Goal: Task Accomplishment & Management: Manage account settings

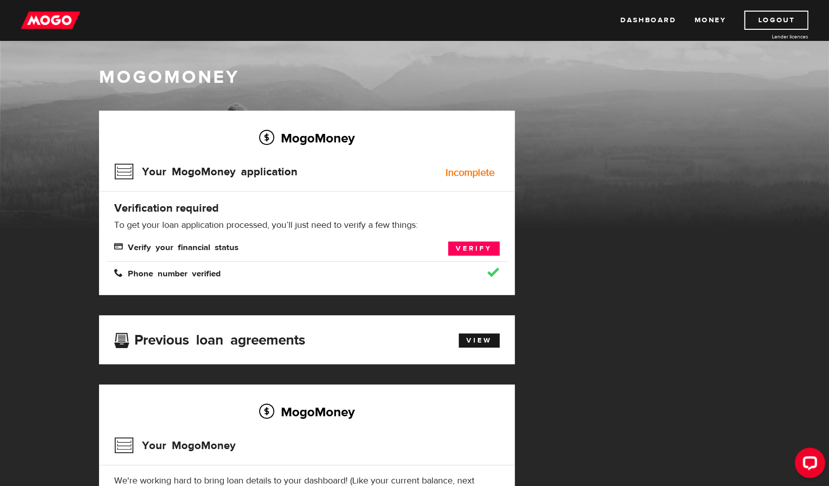
click at [643, 180] on div "MogoMoney Your MogoMoney application Expired Your MogoMoney credit decision has…" at bounding box center [414, 351] width 647 height 481
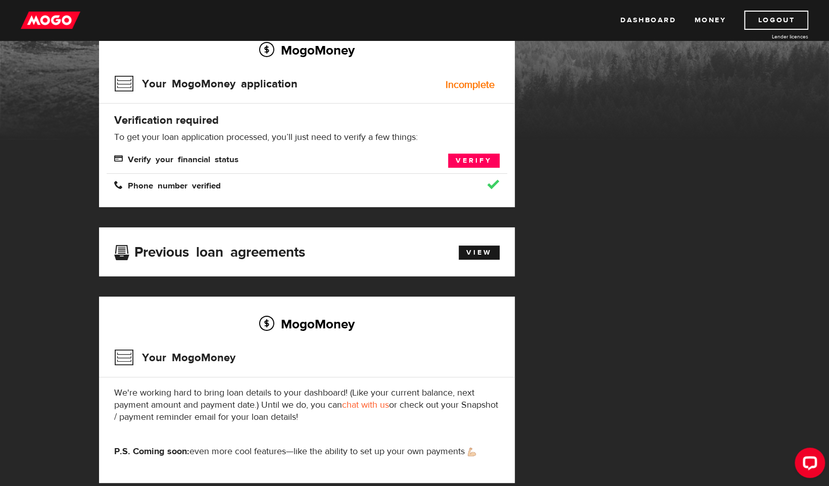
scroll to position [101, 0]
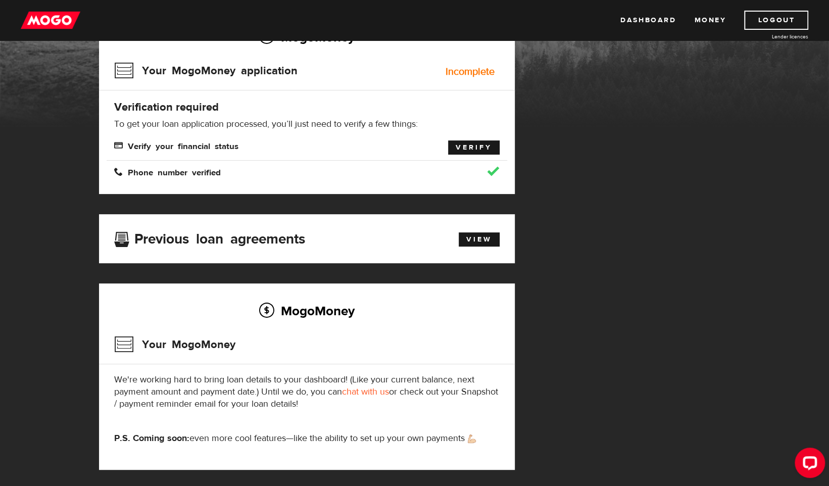
click at [468, 145] on link "Verify" at bounding box center [474, 147] width 52 height 14
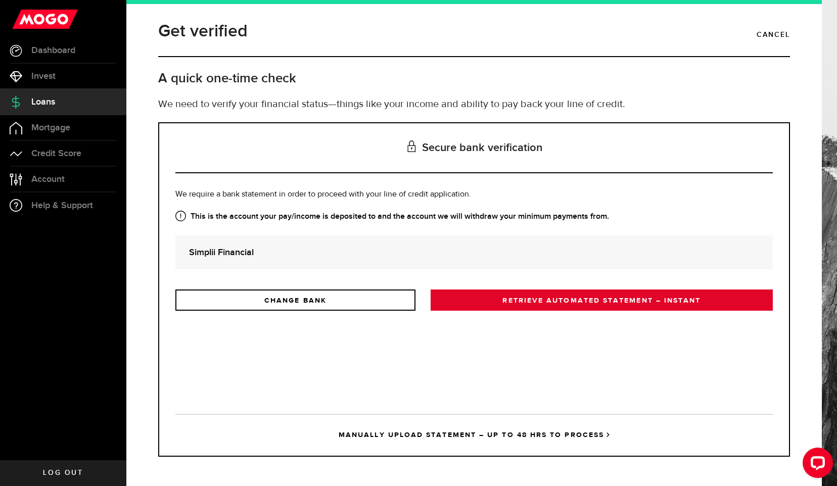
click at [492, 296] on link "RETRIEVE AUTOMATED STATEMENT – INSTANT" at bounding box center [602, 300] width 342 height 21
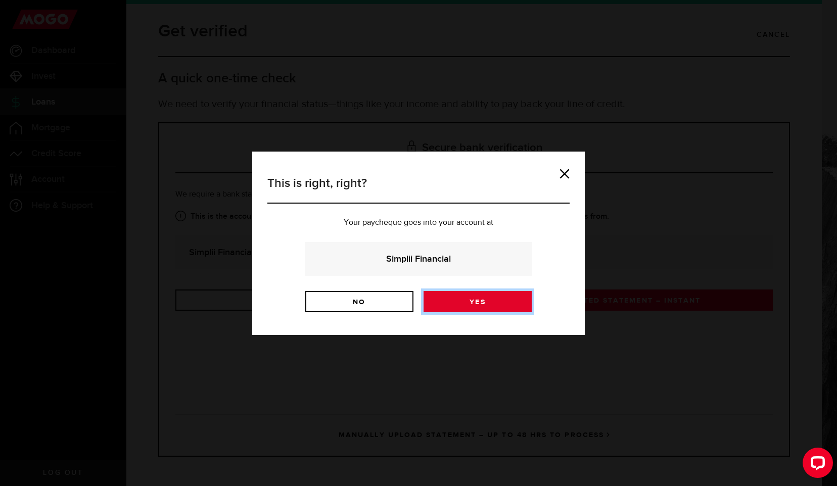
click at [468, 300] on link "Yes" at bounding box center [478, 301] width 108 height 21
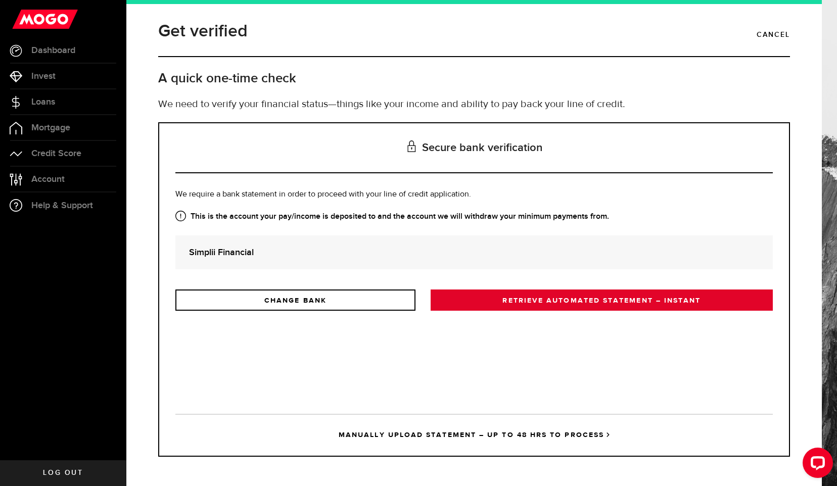
click at [597, 299] on link "RETRIEVE AUTOMATED STATEMENT – INSTANT" at bounding box center [602, 300] width 342 height 21
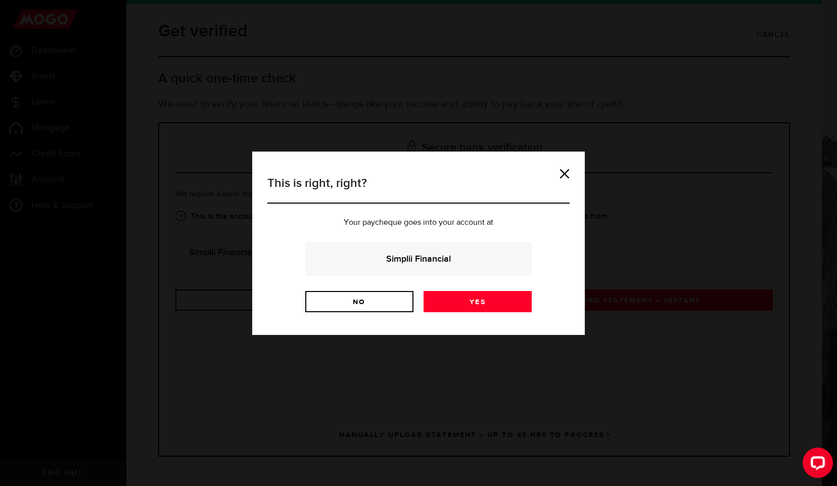
click at [759, 311] on div "This is right, right? Your paycheque goes into your account at Simplii Financia…" at bounding box center [418, 243] width 837 height 486
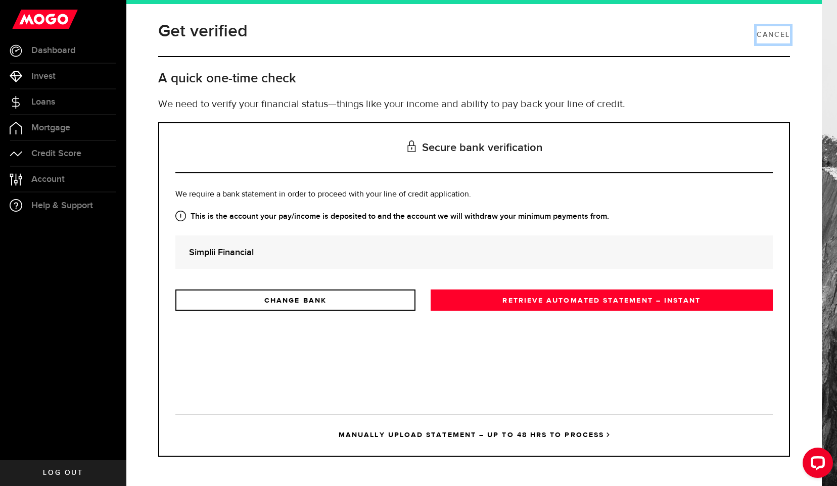
click at [775, 39] on link "Cancel" at bounding box center [773, 34] width 33 height 17
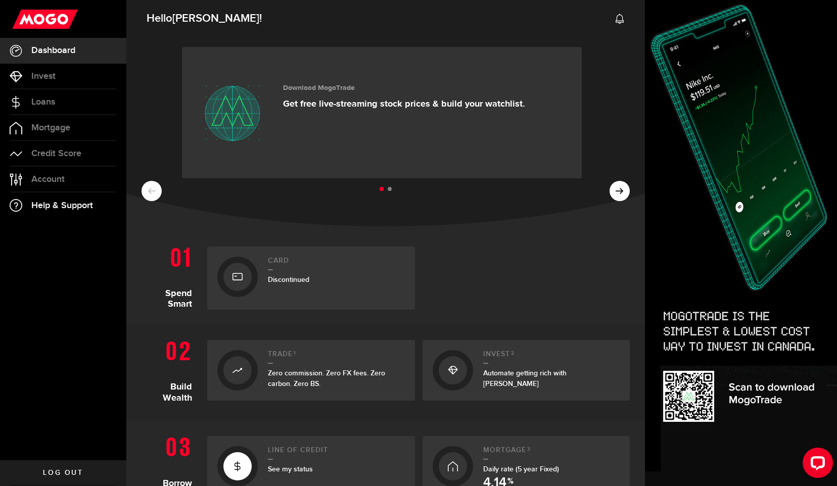
click at [46, 208] on span "Help & Support" at bounding box center [62, 205] width 62 height 9
click at [62, 153] on span "Credit Score" at bounding box center [56, 153] width 50 height 9
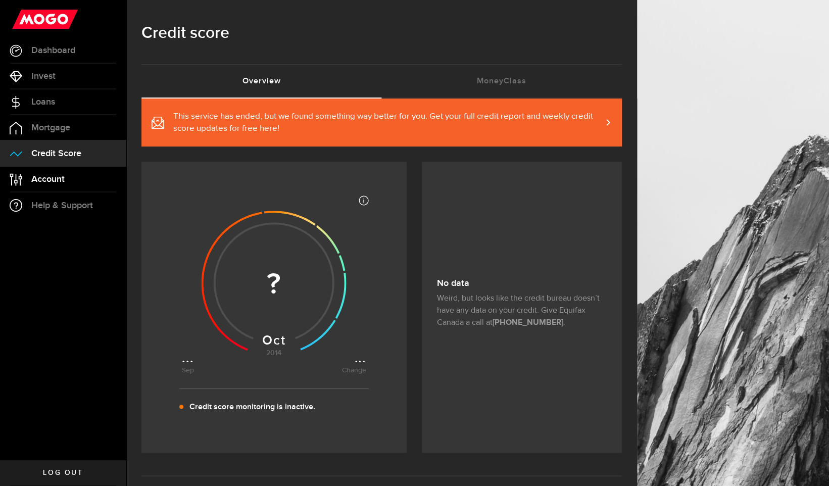
click at [51, 182] on span "Account" at bounding box center [47, 179] width 33 height 9
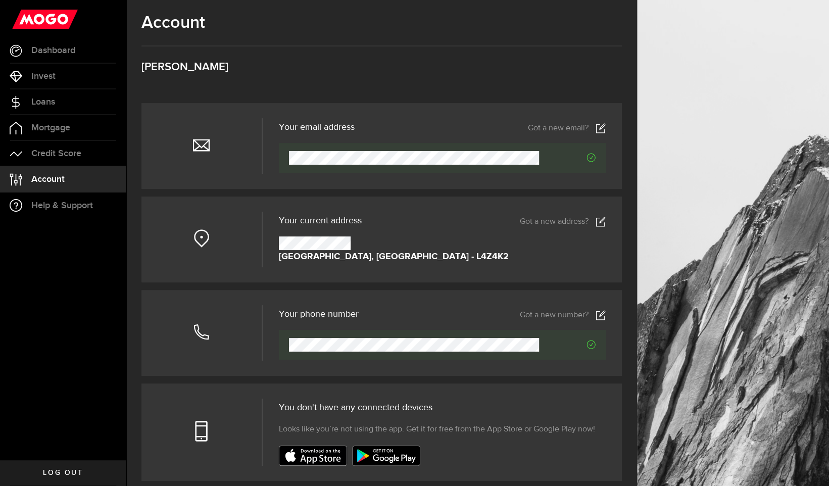
click at [572, 220] on link "Got a new address?" at bounding box center [563, 222] width 86 height 10
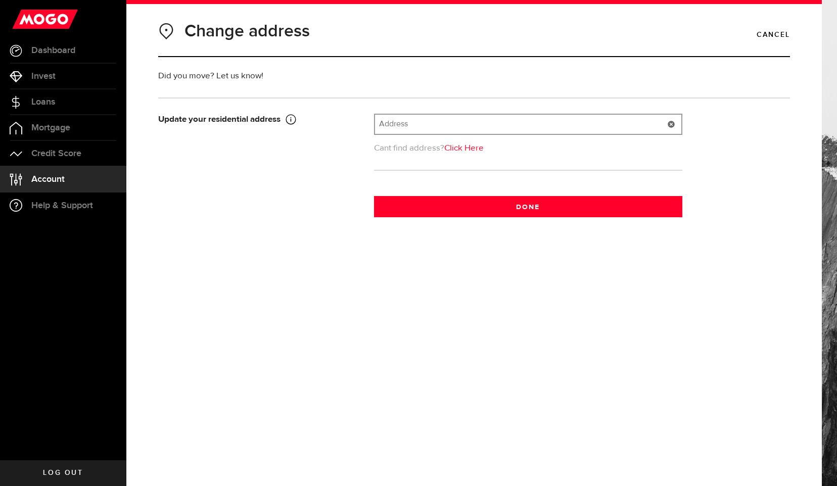
click at [423, 120] on input "text" at bounding box center [528, 124] width 306 height 19
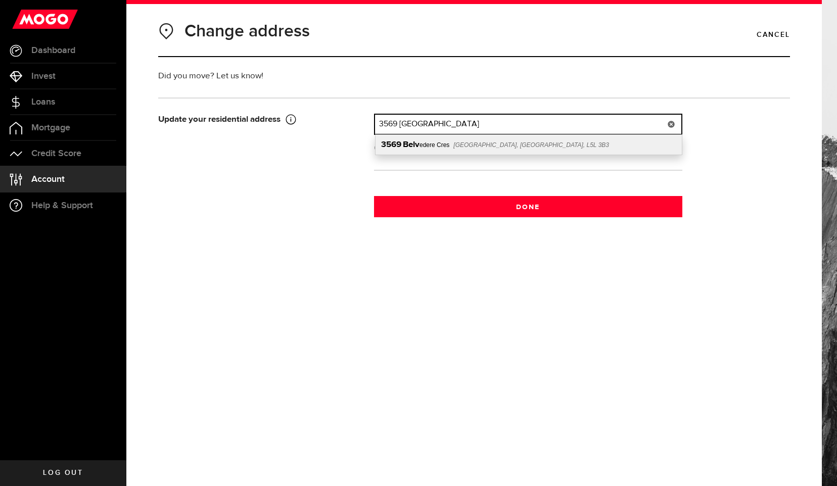
click at [417, 143] on b "Belv" at bounding box center [411, 144] width 17 height 9
type input "3569 Belvedere Cres"
type input "3569"
type input "Belvedere Cres"
type input "Mississauga"
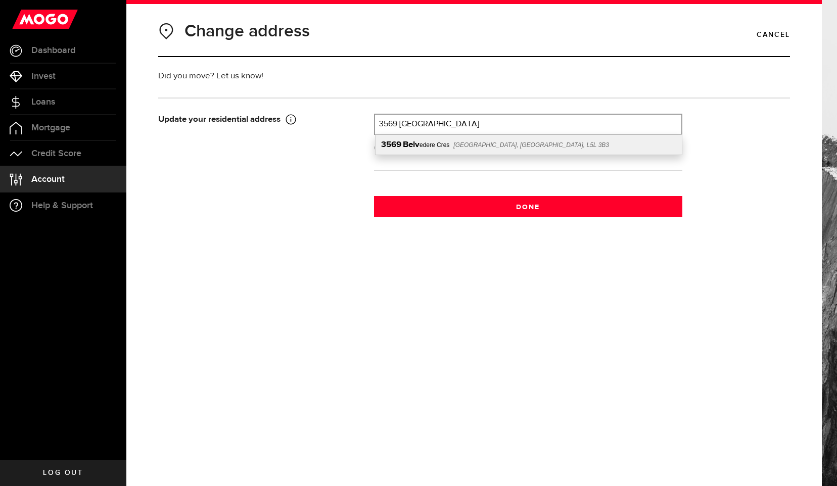
select select "ON"
type input "L5L 3B3"
type input "Canada"
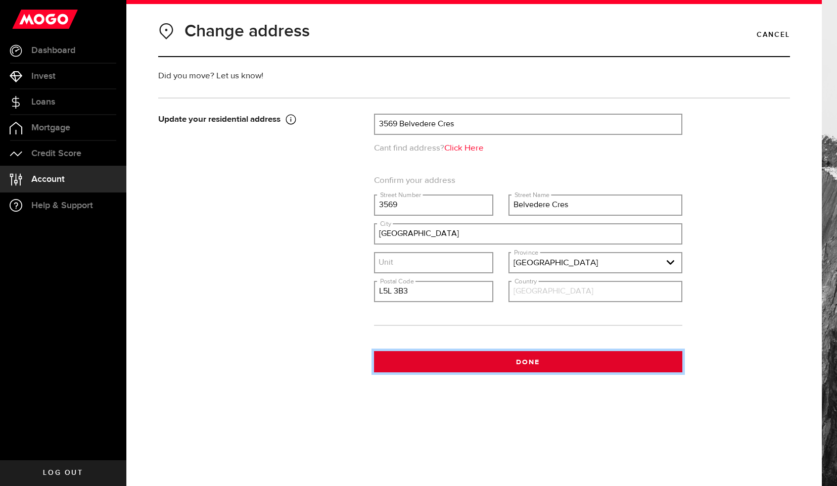
click at [518, 362] on button "Done" at bounding box center [528, 361] width 308 height 21
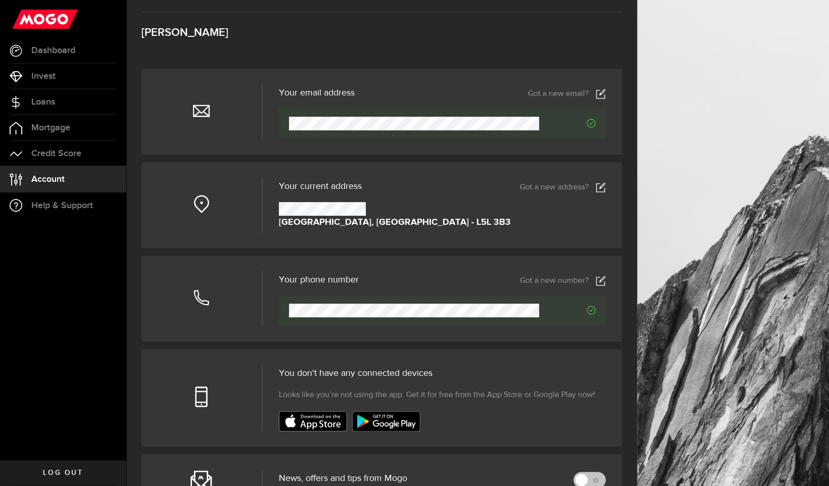
scroll to position [51, 0]
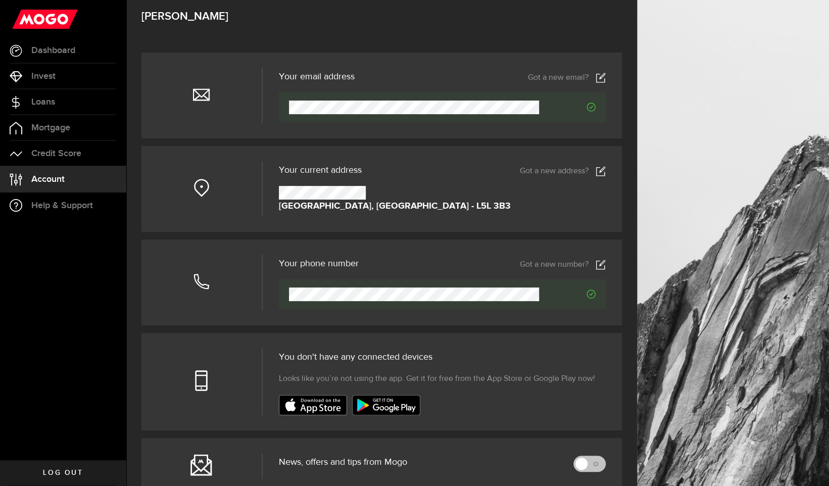
click at [605, 265] on use at bounding box center [600, 265] width 9 height 10
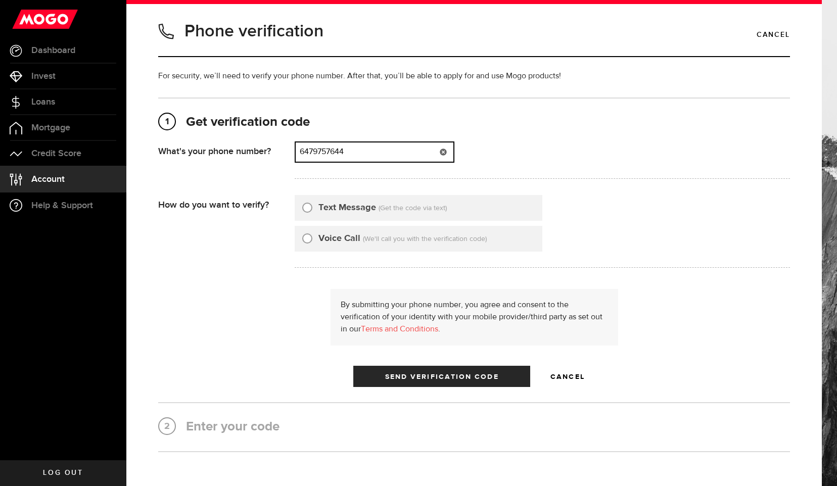
click at [373, 150] on input "6479757644" at bounding box center [375, 152] width 158 height 19
type input "6478647437"
click at [307, 205] on input "Text Message" at bounding box center [307, 206] width 10 height 10
radio input "true"
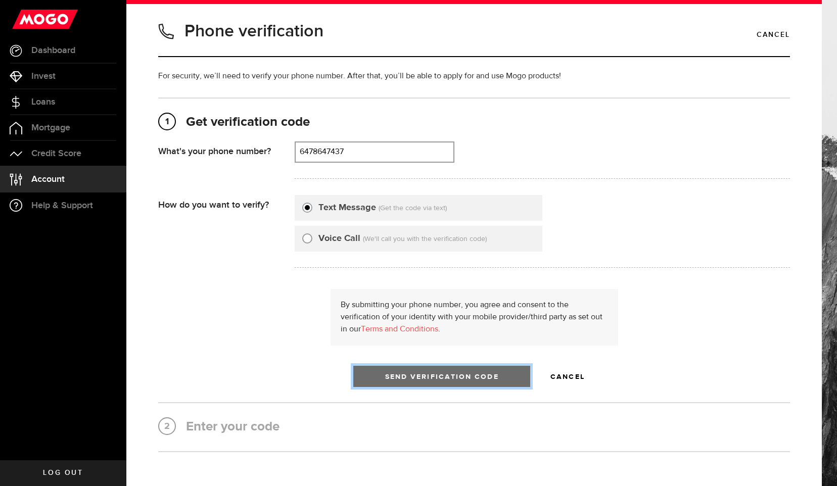
click at [445, 377] on span "Send Verification Code" at bounding box center [442, 376] width 114 height 7
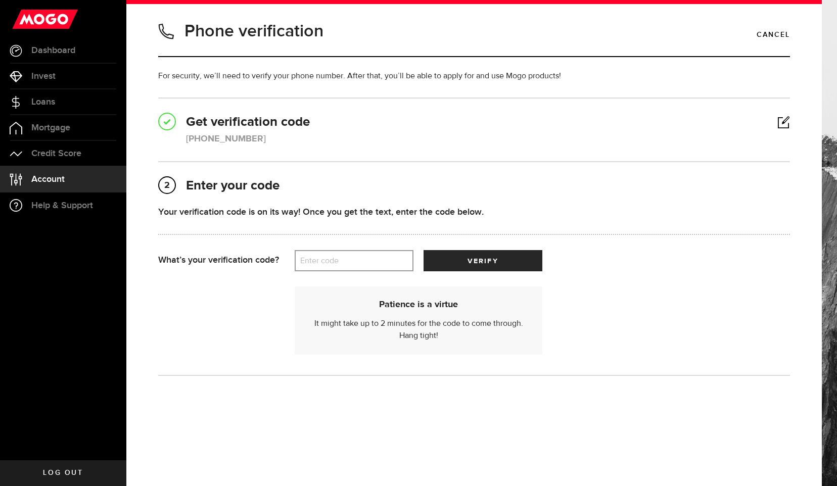
click at [353, 261] on label "Enter code" at bounding box center [354, 261] width 119 height 21
click at [353, 261] on input "Enter code" at bounding box center [354, 260] width 119 height 21
click at [486, 260] on span "submit" at bounding box center [483, 263] width 17 height 17
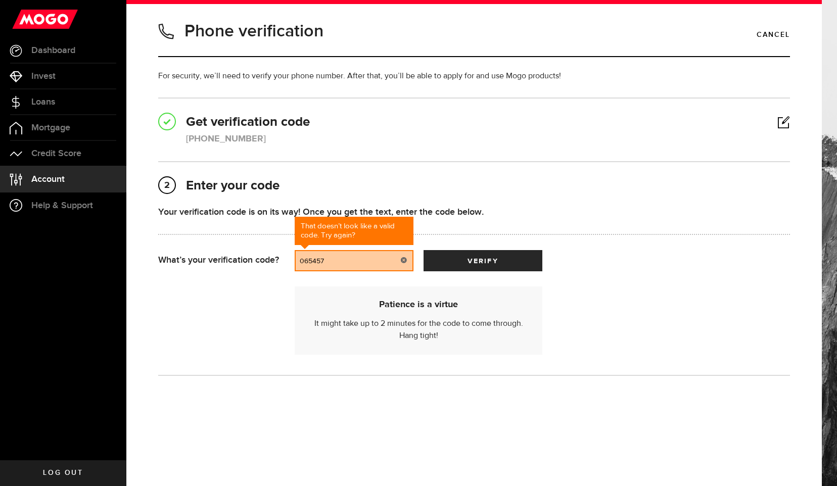
click at [338, 262] on input "065457" at bounding box center [354, 260] width 119 height 21
type input "0"
type input "69693"
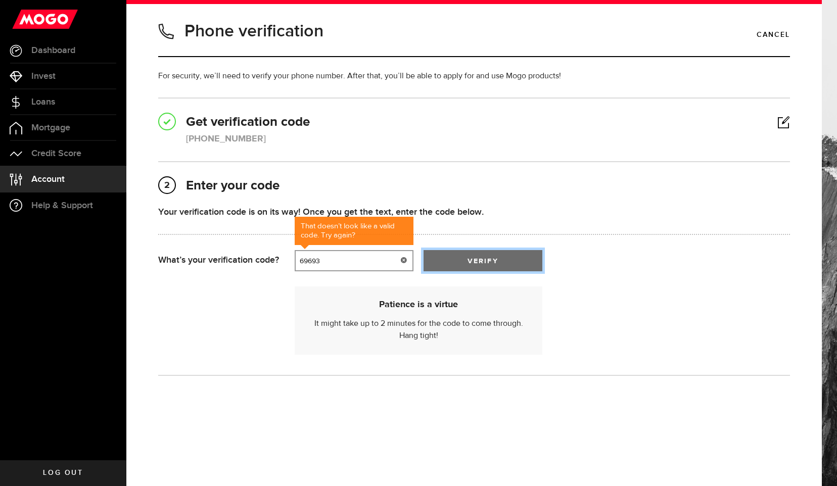
click at [462, 266] on button "verify" at bounding box center [483, 260] width 119 height 21
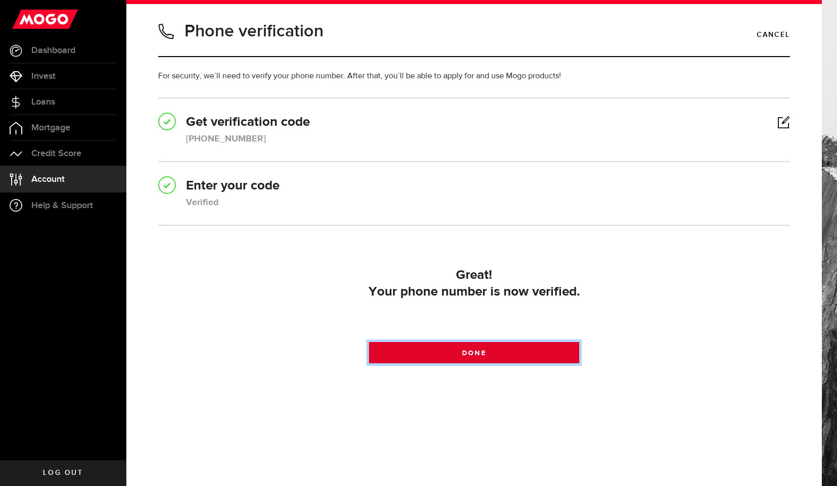
click at [481, 357] on link "Done" at bounding box center [474, 352] width 211 height 21
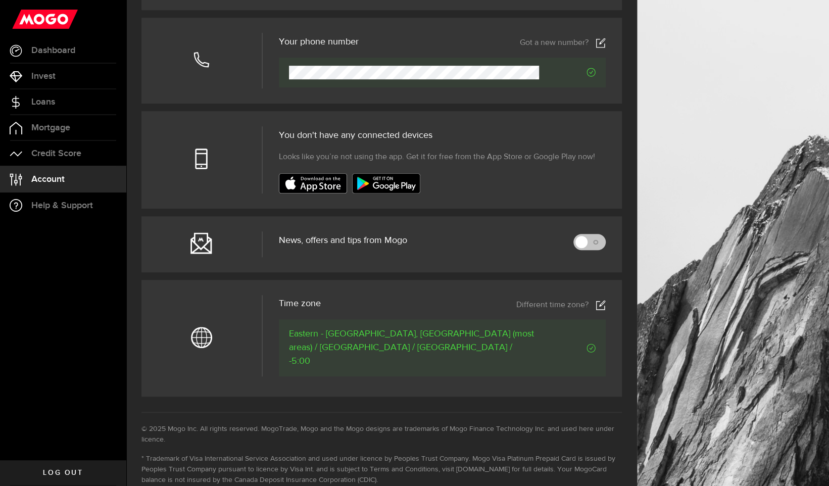
scroll to position [303, 0]
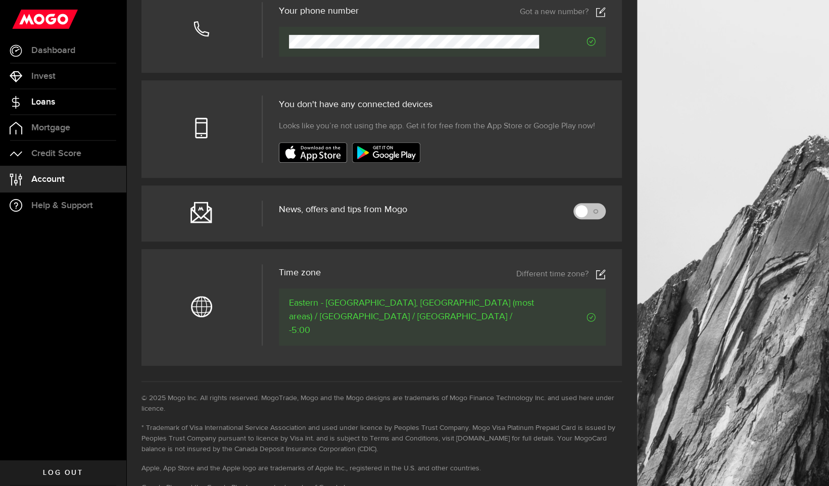
click at [46, 106] on span "Loans" at bounding box center [43, 102] width 24 height 9
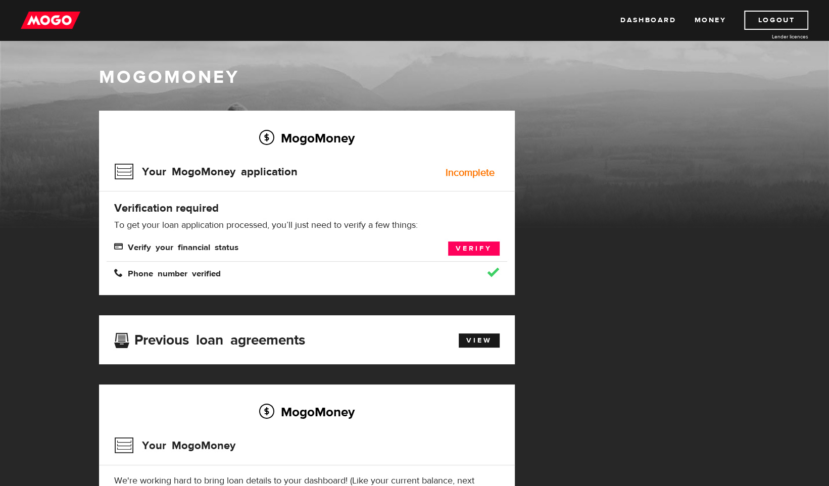
click at [54, 20] on img at bounding box center [51, 20] width 60 height 19
